Goal: Navigation & Orientation: Find specific page/section

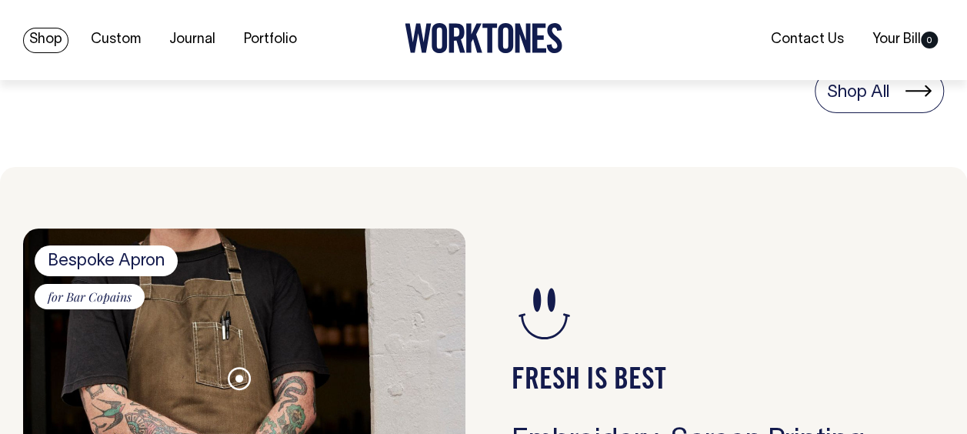
scroll to position [1107, 0]
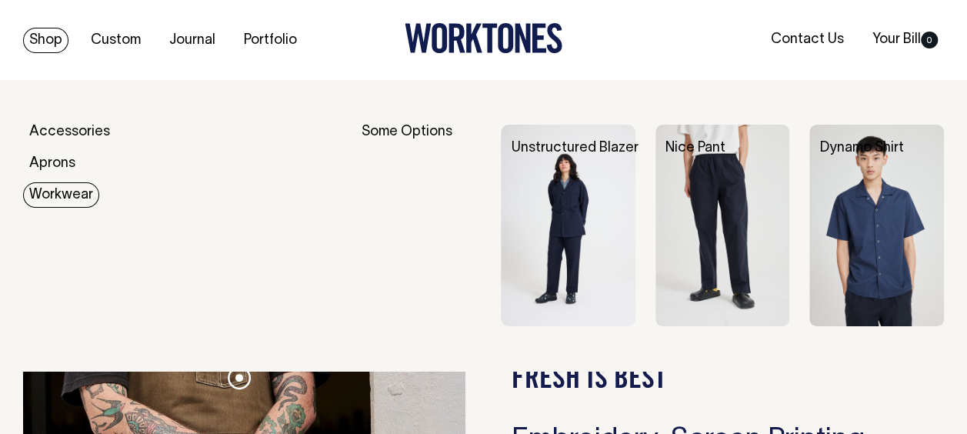
click at [76, 205] on link "Workwear" at bounding box center [61, 194] width 76 height 25
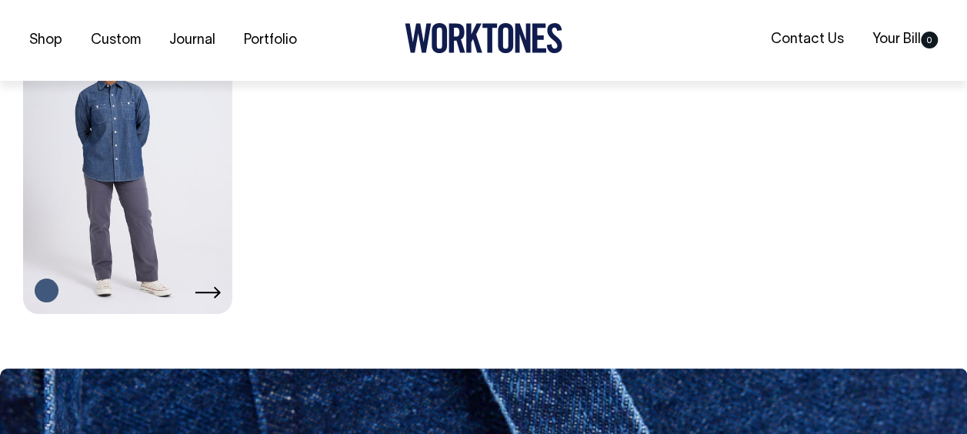
scroll to position [846, 0]
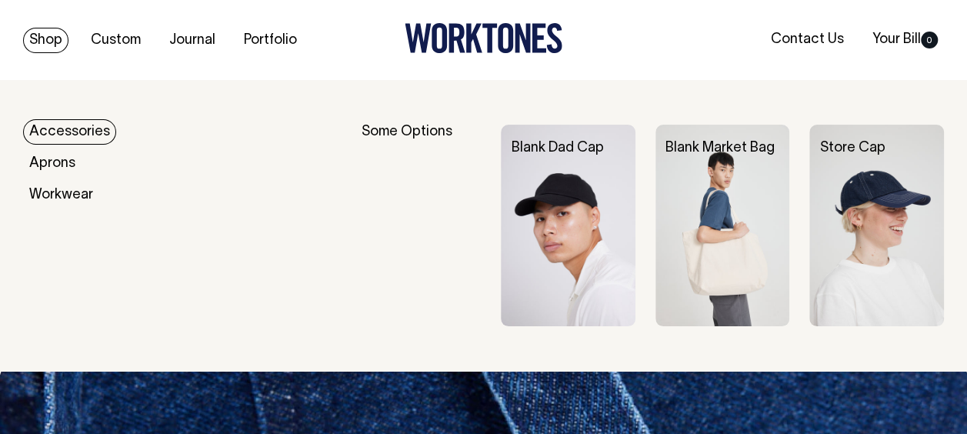
click at [58, 135] on link "Accessories" at bounding box center [69, 131] width 93 height 25
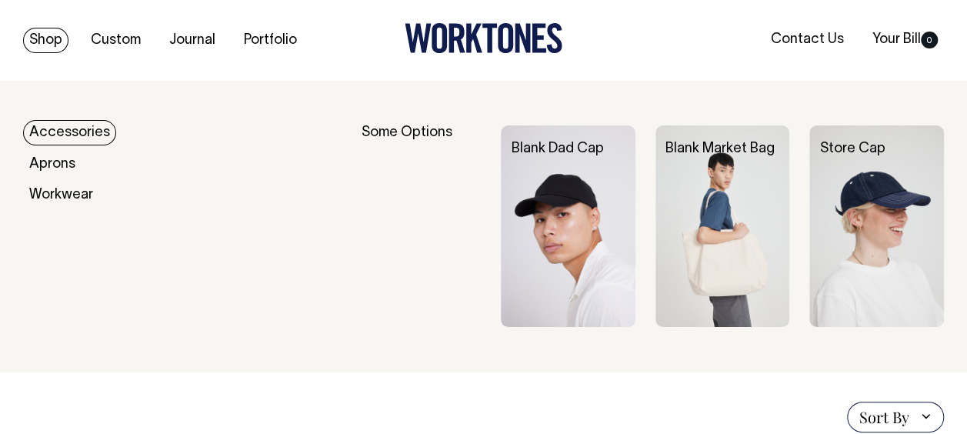
click at [57, 48] on link "Shop" at bounding box center [45, 40] width 45 height 25
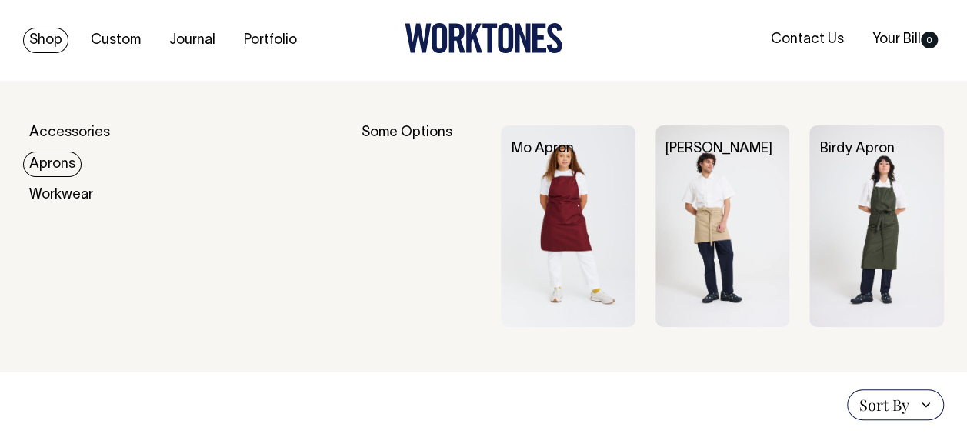
click at [50, 163] on link "Aprons" at bounding box center [52, 164] width 58 height 25
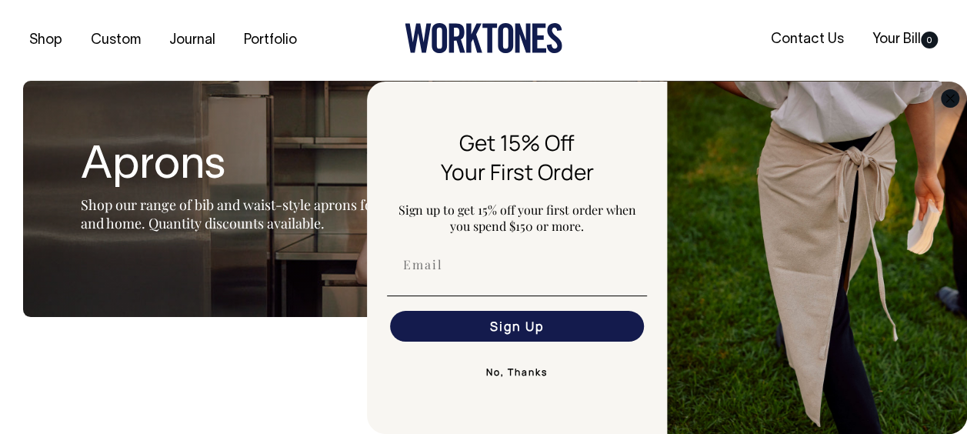
click at [947, 100] on circle "Close dialog" at bounding box center [951, 98] width 18 height 18
